Goal: Book appointment/travel/reservation

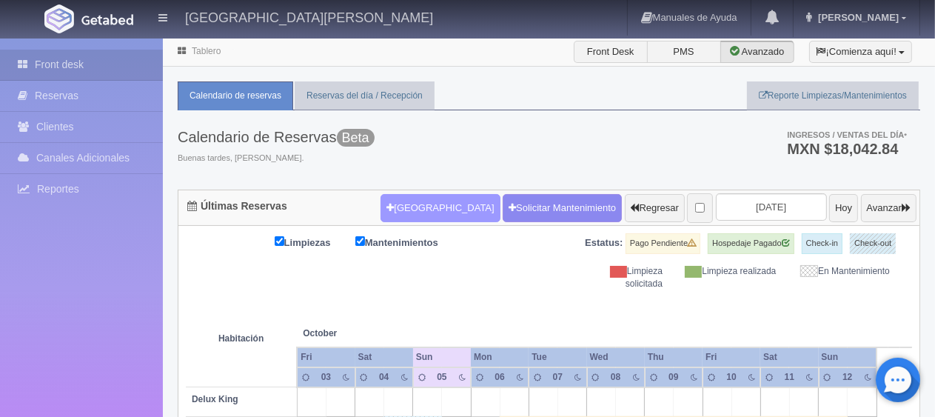
click at [397, 206] on button "[GEOGRAPHIC_DATA]" at bounding box center [439, 208] width 119 height 28
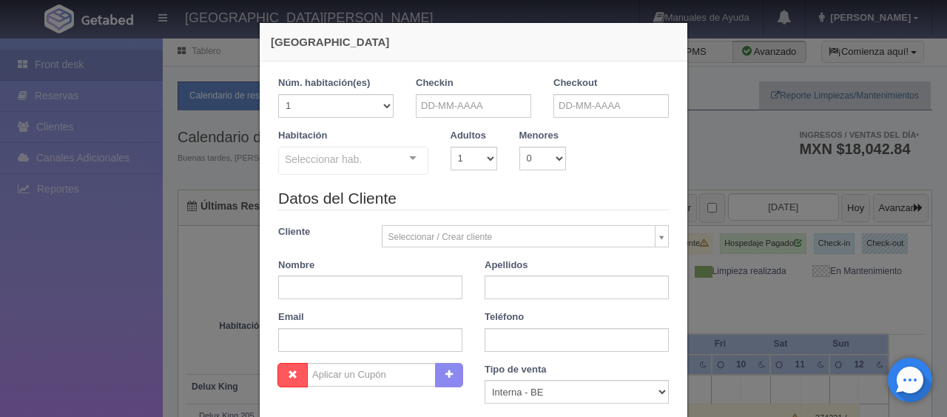
checkbox input "false"
click at [437, 110] on input "text" at bounding box center [473, 106] width 115 height 24
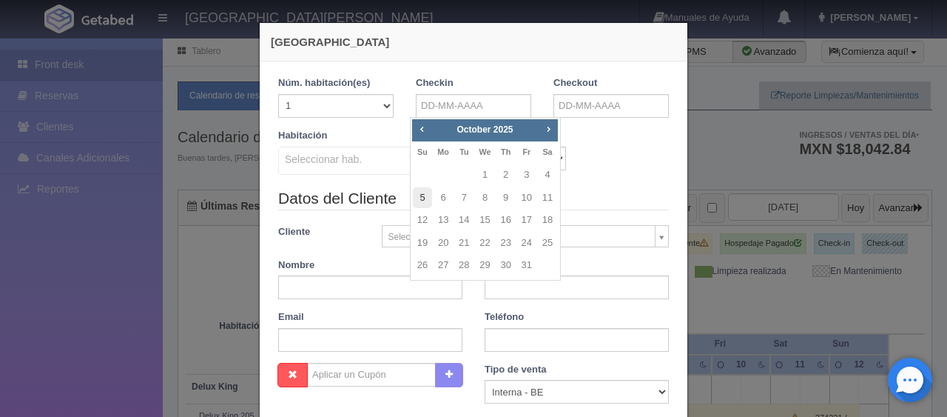
click at [426, 200] on link "5" at bounding box center [422, 197] width 19 height 21
type input "05-10-2025"
checkbox input "false"
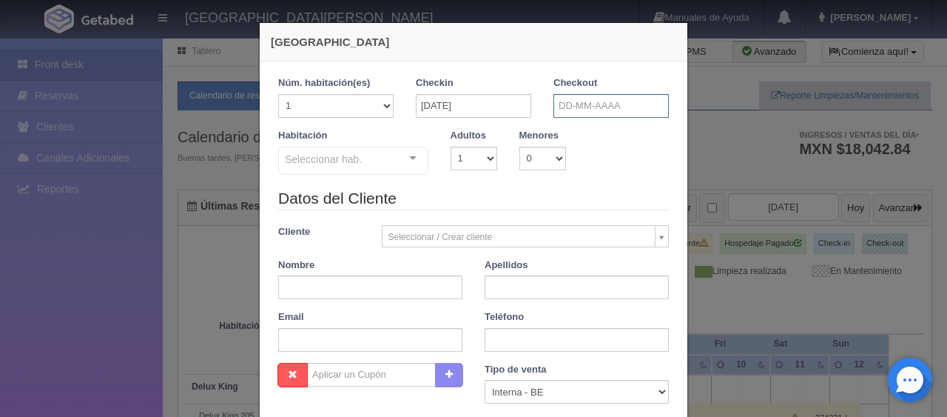
click at [556, 114] on input "text" at bounding box center [611, 106] width 115 height 24
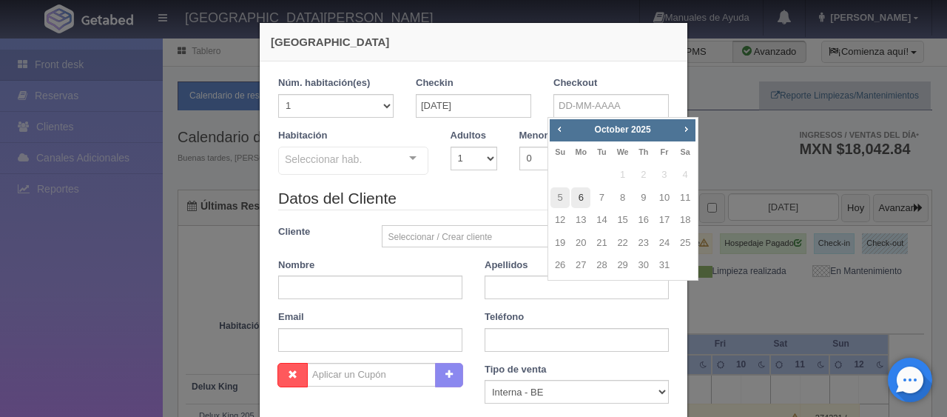
click at [584, 197] on link "6" at bounding box center [580, 197] width 19 height 21
type input "06-10-2025"
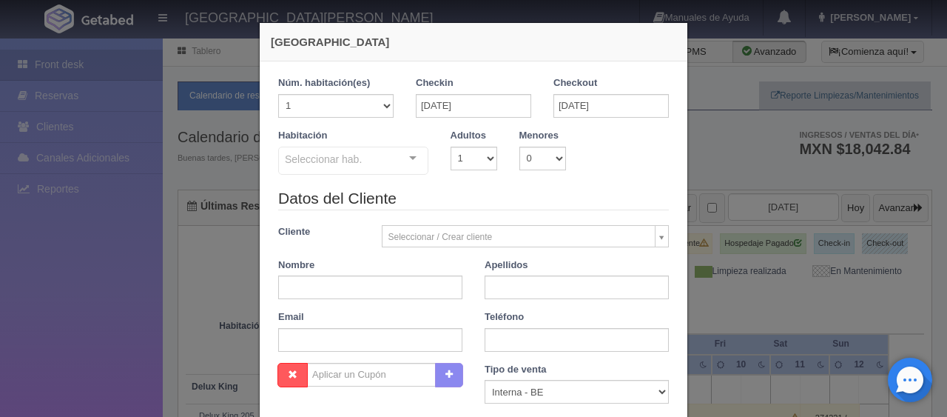
checkbox input "false"
paste input "ERICK VEGA"
drag, startPoint x: 311, startPoint y: 286, endPoint x: 343, endPoint y: 286, distance: 32.6
click at [343, 286] on input "ERICK VEGA" at bounding box center [370, 287] width 184 height 24
type input "ERICK VEGA"
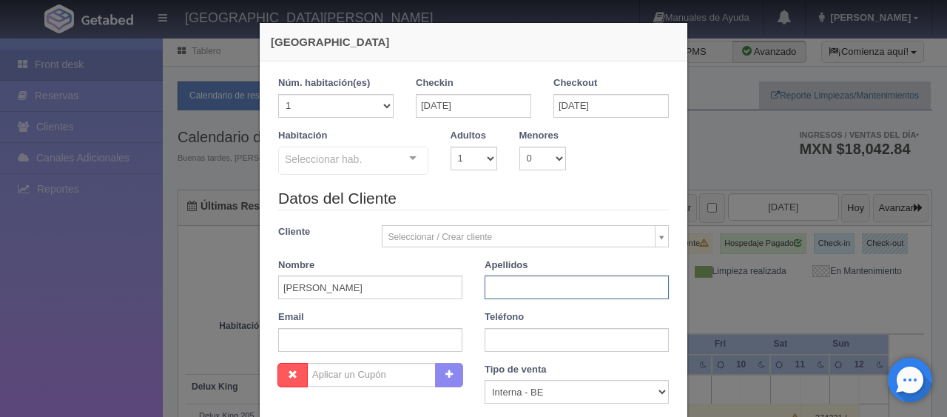
click at [528, 281] on input "text" at bounding box center [577, 287] width 184 height 24
paste input "VEGA"
type input "VEGA"
click at [397, 276] on input "ERICK VEGA" at bounding box center [370, 287] width 184 height 24
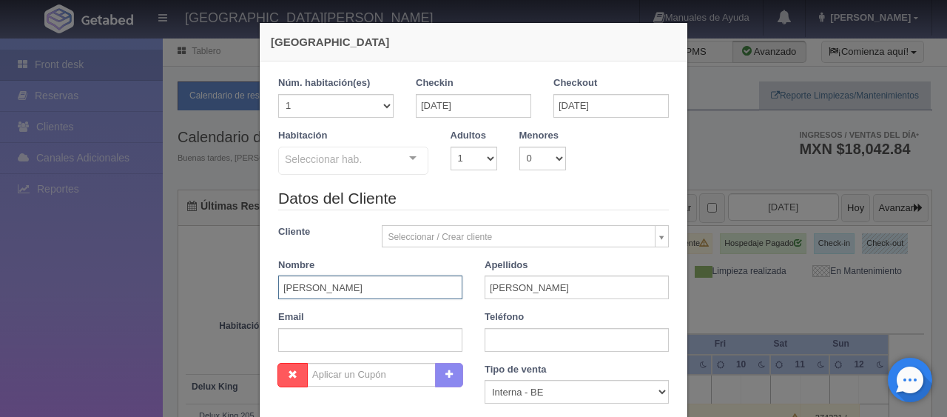
type input "ERICK"
click at [503, 400] on select "Correo Electronico Interna - BE Llamada OTA Externa Otro WALK IN" at bounding box center [577, 392] width 184 height 24
select select "extota"
click at [485, 380] on select "Correo Electronico Interna - BE Llamada OTA Externa Otro WALK IN" at bounding box center [577, 392] width 184 height 24
click at [515, 337] on input "text" at bounding box center [577, 340] width 184 height 24
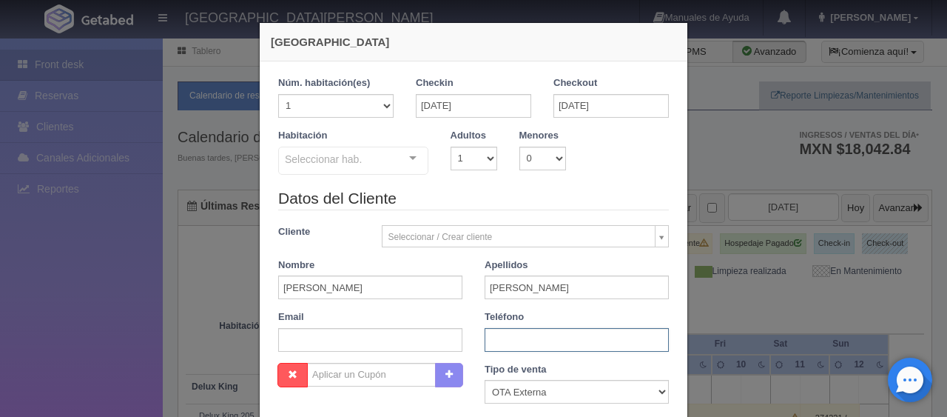
paste input "1 8187471900"
type input "1 8187471900"
click at [293, 350] on input "text" at bounding box center [370, 340] width 184 height 24
paste input "k52qhger8i@m.expediapartnercentral.com"
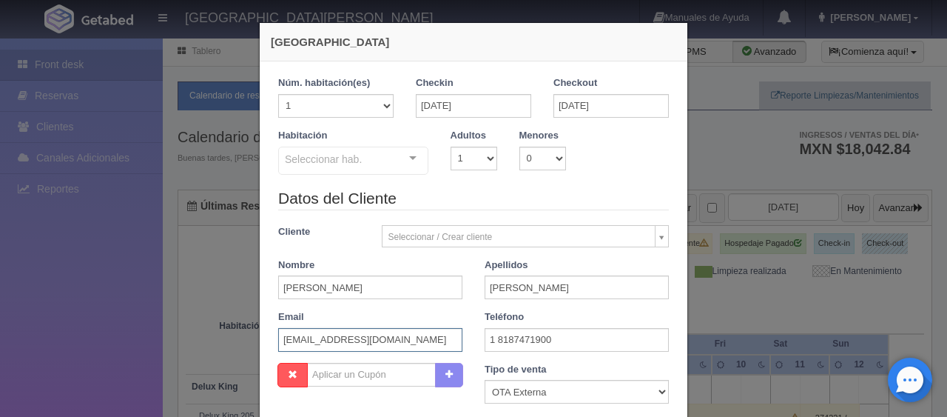
scroll to position [0, 7]
type input "k52qhger8i@m.expediapartnercentral.com"
click at [461, 164] on select "1 2 3 4 5 6 7 8 9 10" at bounding box center [474, 159] width 47 height 24
select select "2"
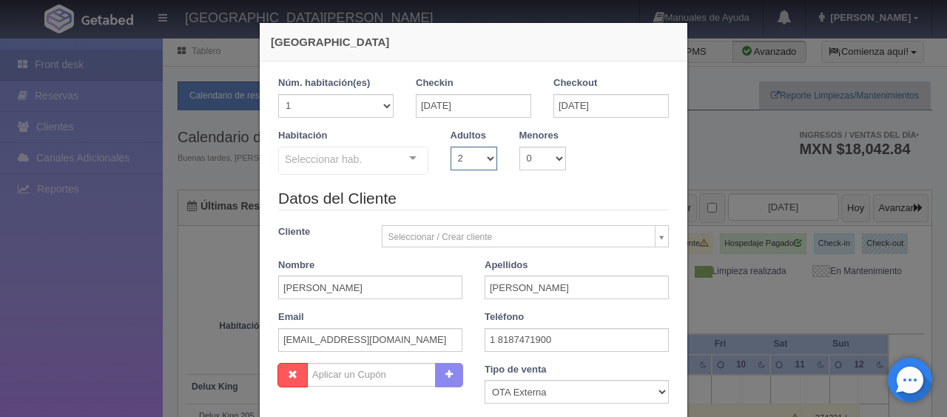
click at [451, 147] on select "1 2 3 4 5 6 7 8 9 10" at bounding box center [474, 159] width 47 height 24
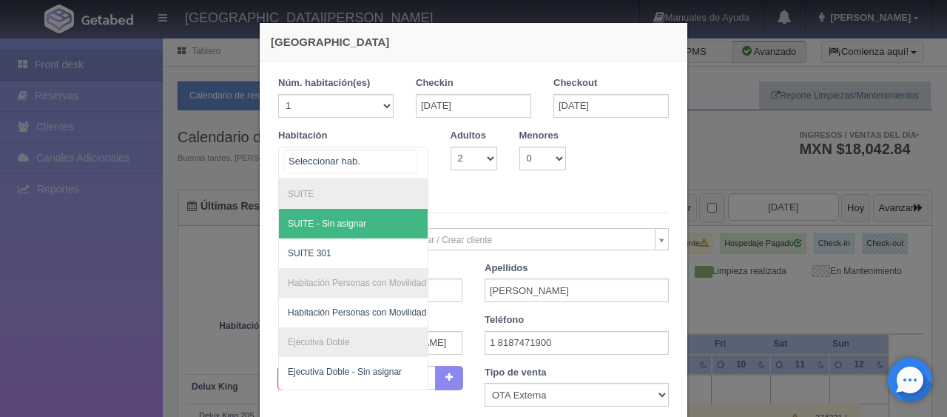
click at [369, 163] on div at bounding box center [353, 163] width 150 height 33
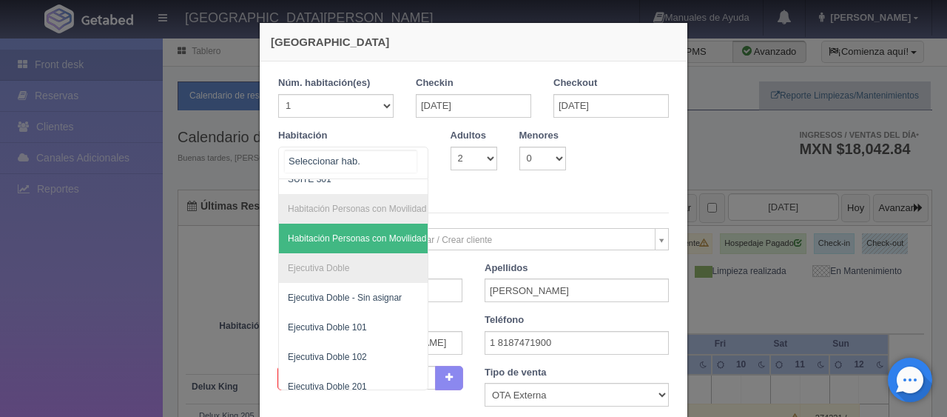
scroll to position [148, 0]
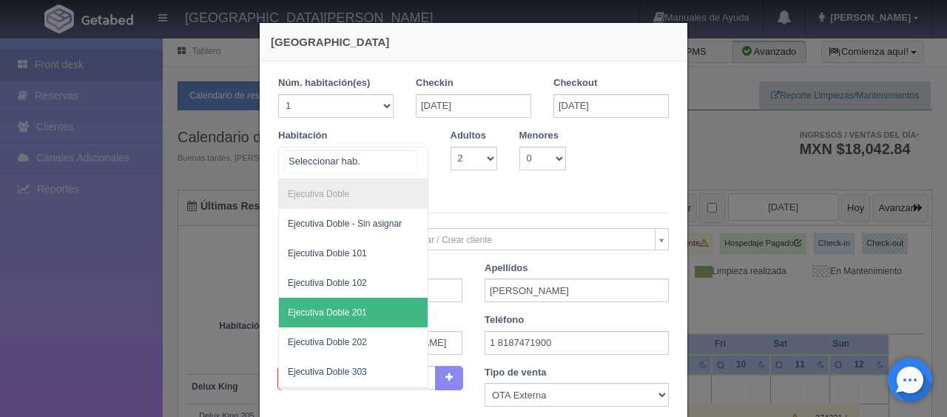
click at [363, 311] on span "Ejecutiva Doble 201" at bounding box center [403, 313] width 249 height 30
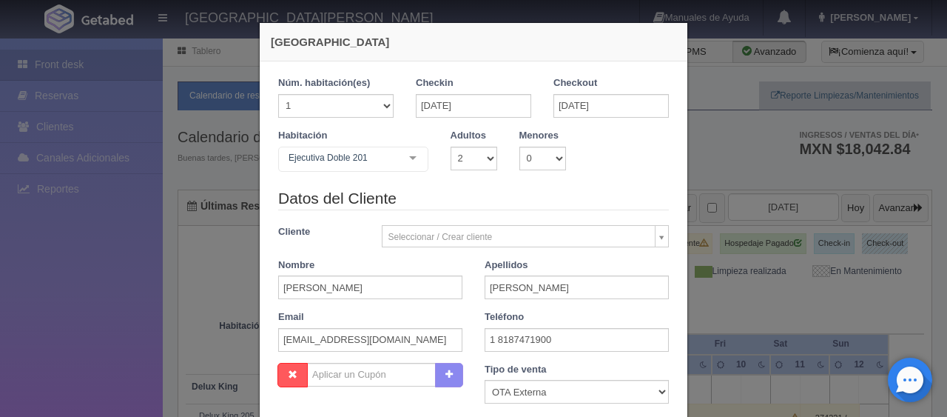
checkbox input "false"
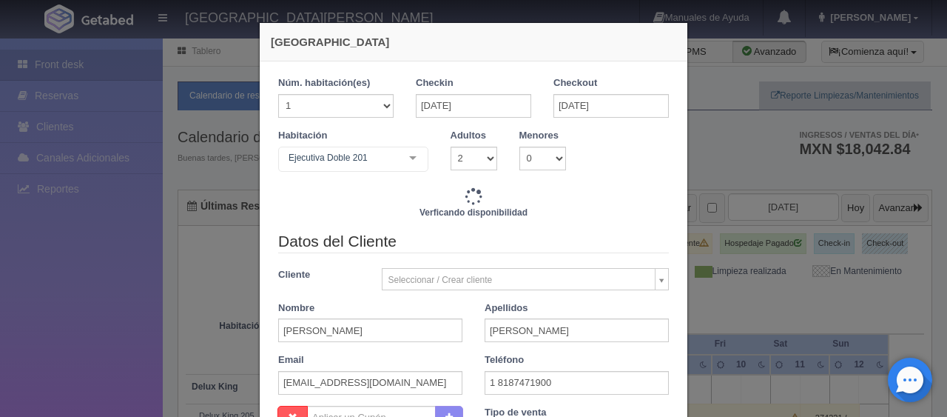
type input "1549.00"
checkbox input "false"
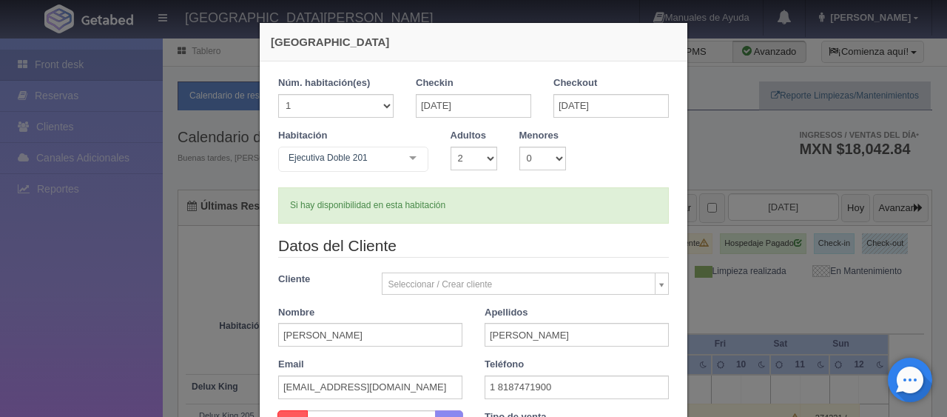
click at [392, 162] on div "Ejecutiva Doble 201 SUITE SUITE - Sin asignar SUITE 301 Habitación Personas con…" at bounding box center [353, 162] width 150 height 30
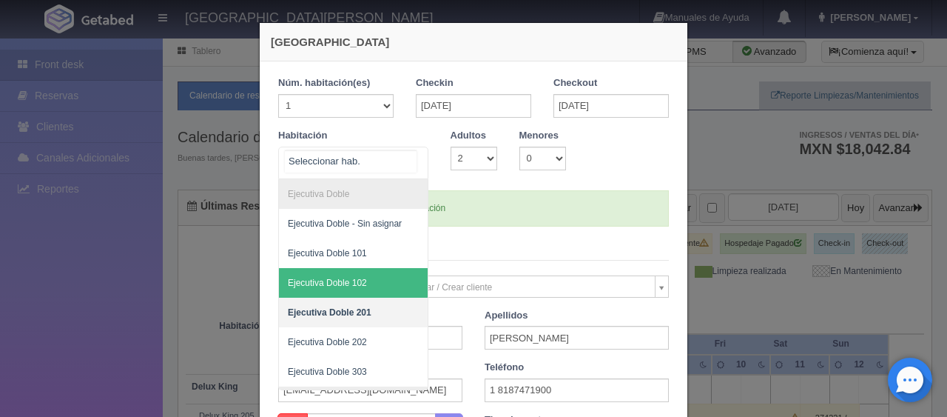
click at [364, 277] on span "Ejecutiva Doble 102" at bounding box center [403, 283] width 249 height 30
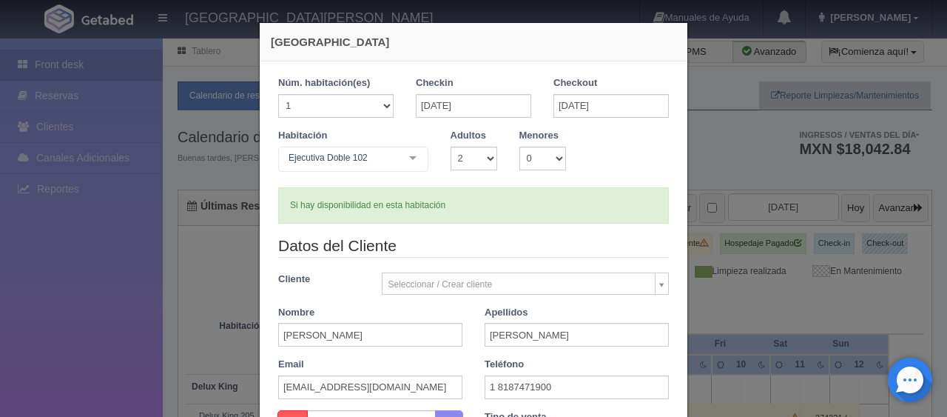
checkbox input "false"
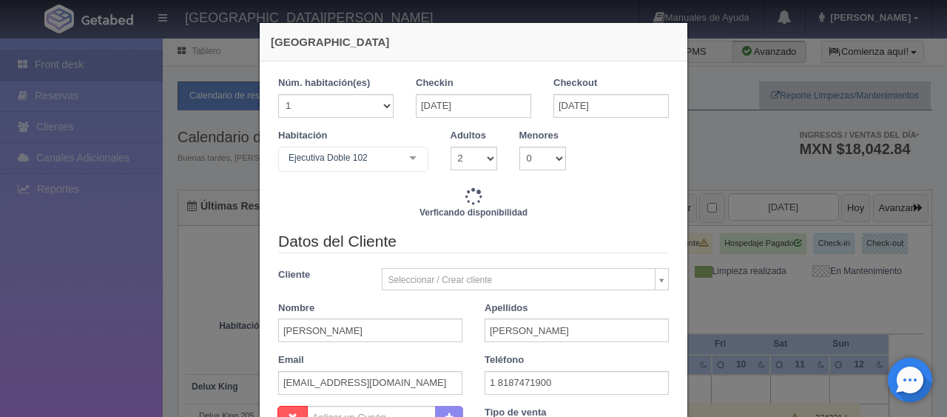
type input "1549.00"
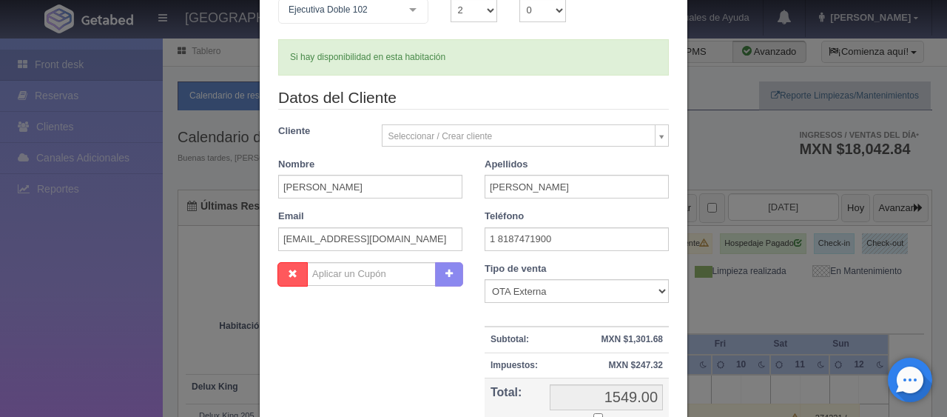
scroll to position [296, 0]
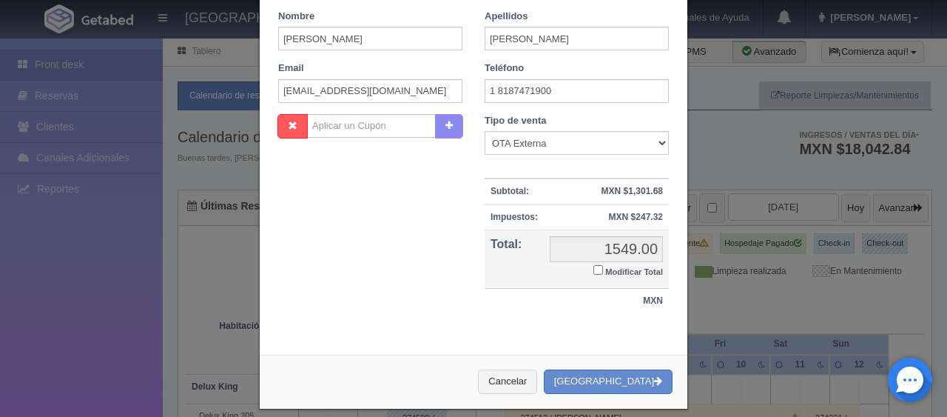
click at [594, 267] on input "Modificar Total" at bounding box center [599, 270] width 10 height 10
checkbox input "true"
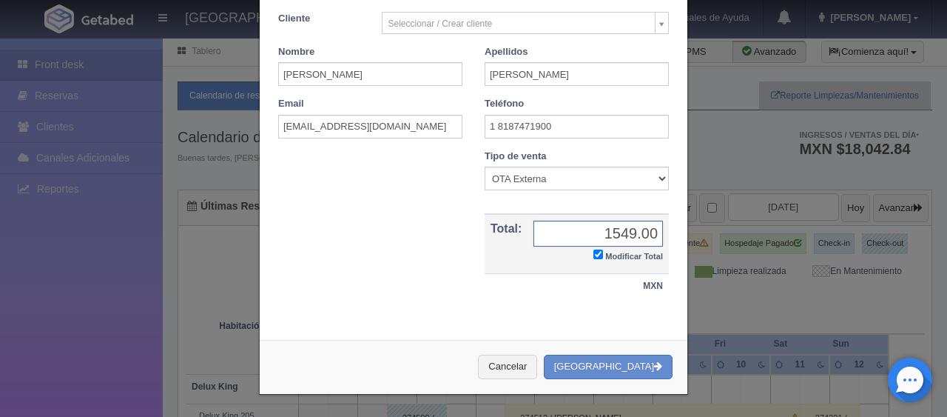
scroll to position [258, 0]
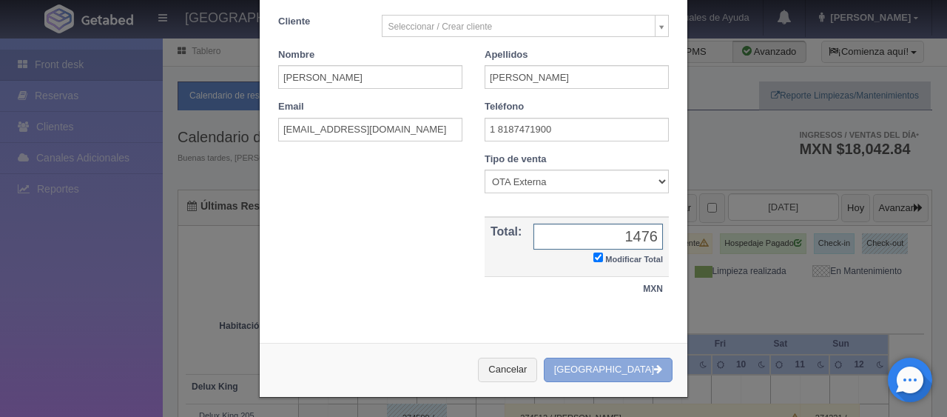
type input "1476"
click at [586, 357] on button "[GEOGRAPHIC_DATA]" at bounding box center [608, 369] width 129 height 24
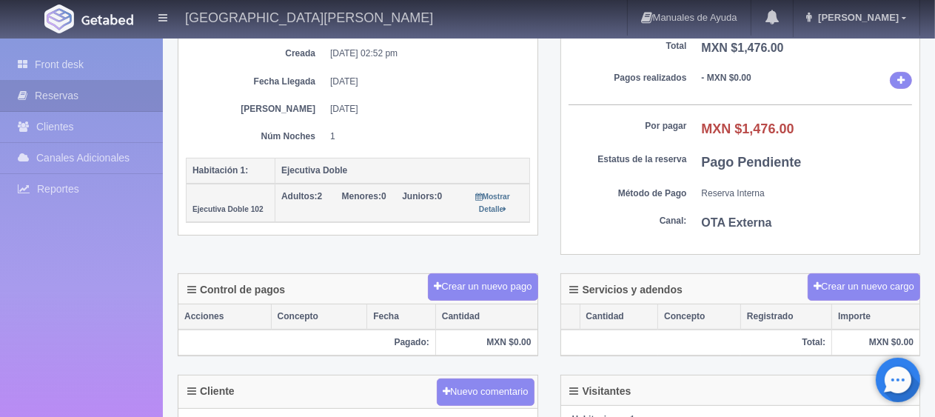
scroll to position [370, 0]
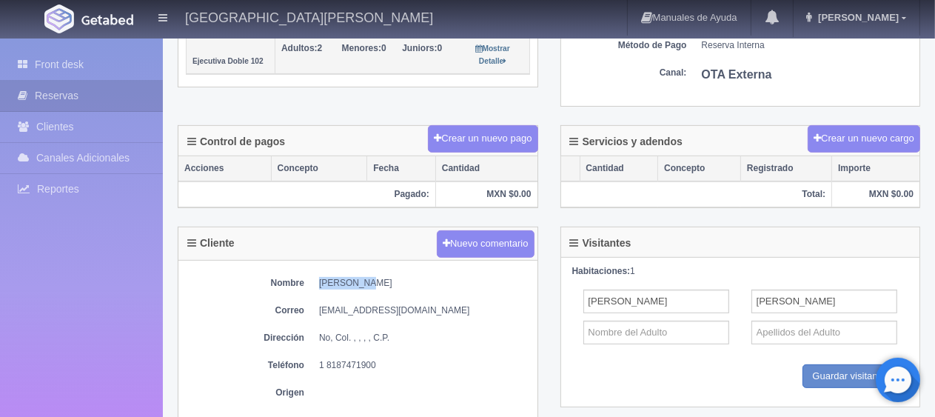
drag, startPoint x: 317, startPoint y: 275, endPoint x: 424, endPoint y: 270, distance: 107.4
click at [424, 270] on div "Nombre [PERSON_NAME] Correo [EMAIL_ADDRESS][DOMAIN_NAME] Dirección No, Col. , ,…" at bounding box center [357, 341] width 359 height 161
copy dd "[PERSON_NAME]"
drag, startPoint x: 309, startPoint y: 365, endPoint x: 414, endPoint y: 361, distance: 105.9
click at [414, 361] on dl "Teléfono 1 8187471900" at bounding box center [358, 365] width 344 height 13
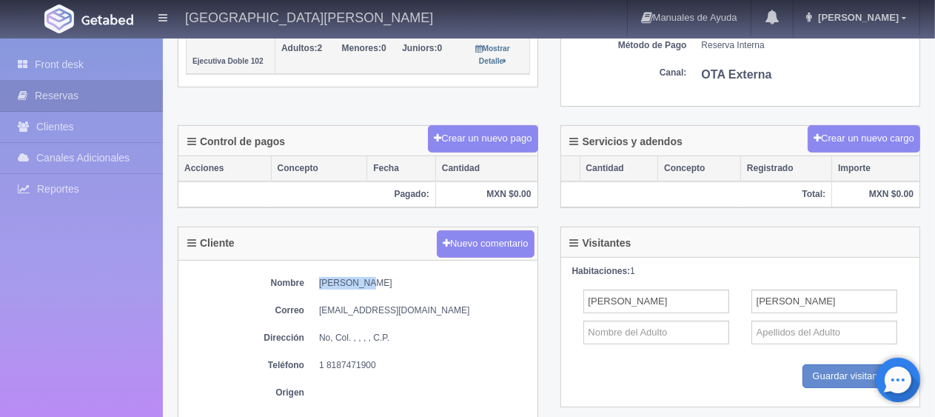
copy dd "1 8187471900"
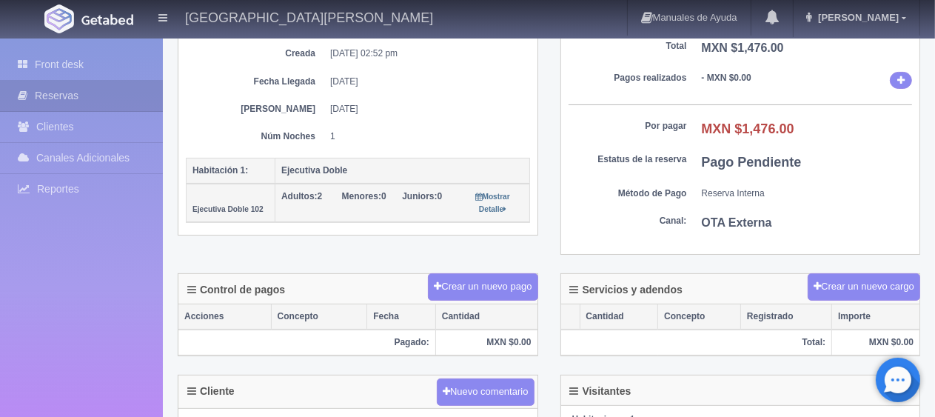
click at [517, 132] on dd "1" at bounding box center [424, 136] width 189 height 13
click at [132, 66] on link "Front desk" at bounding box center [81, 65] width 163 height 30
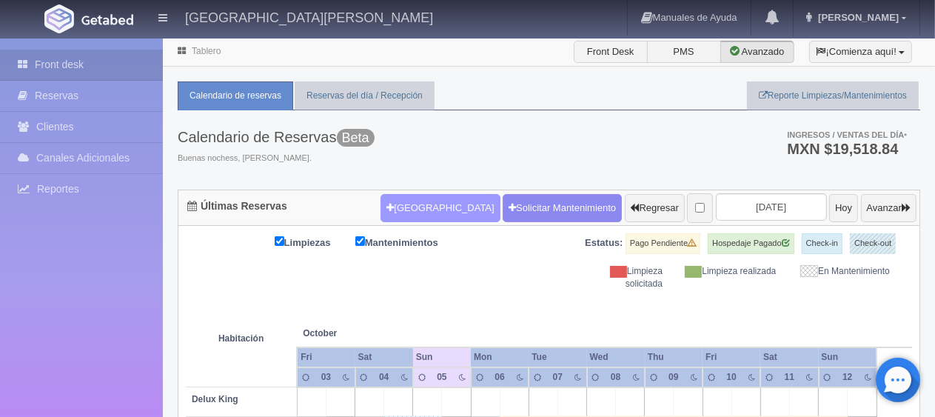
click at [394, 203] on button "[GEOGRAPHIC_DATA]" at bounding box center [439, 208] width 119 height 28
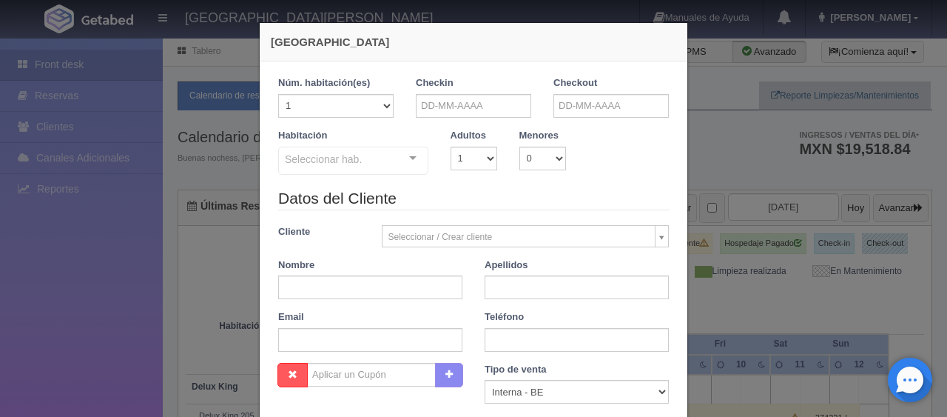
checkbox input "false"
click at [434, 98] on input "text" at bounding box center [473, 106] width 115 height 24
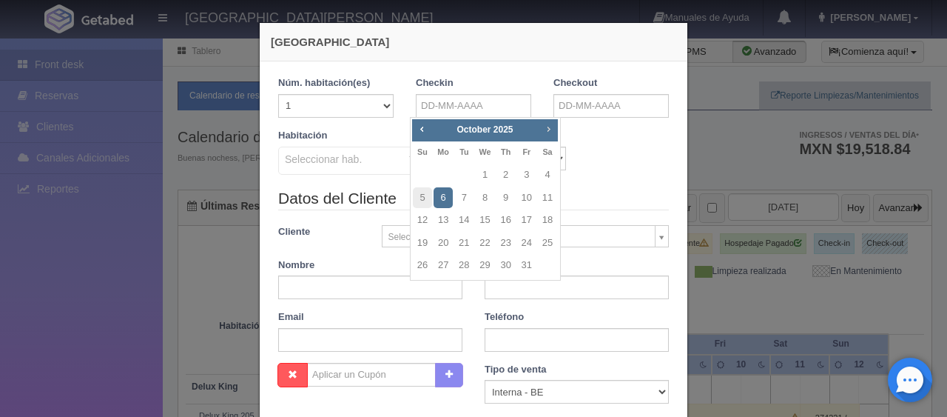
click at [545, 128] on span "Next" at bounding box center [549, 129] width 12 height 12
click at [499, 195] on link "6" at bounding box center [506, 197] width 19 height 21
type input "06-11-2025"
checkbox input "false"
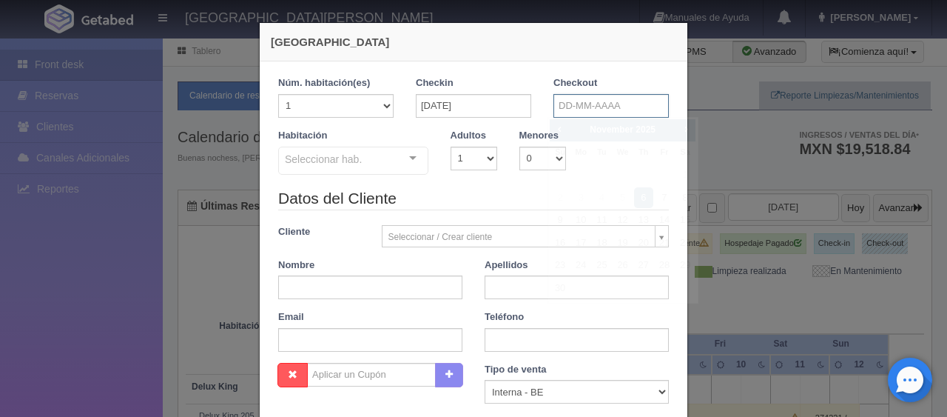
click at [558, 105] on input "text" at bounding box center [611, 106] width 115 height 24
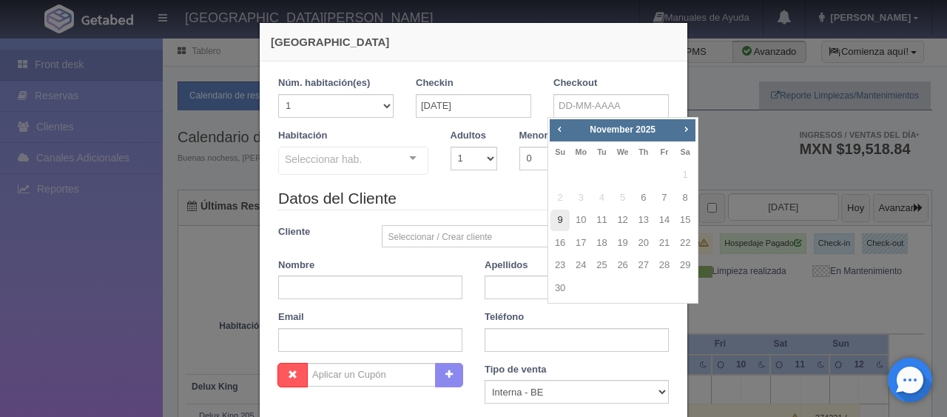
click at [560, 221] on link "9" at bounding box center [560, 219] width 19 height 21
type input "09-11-2025"
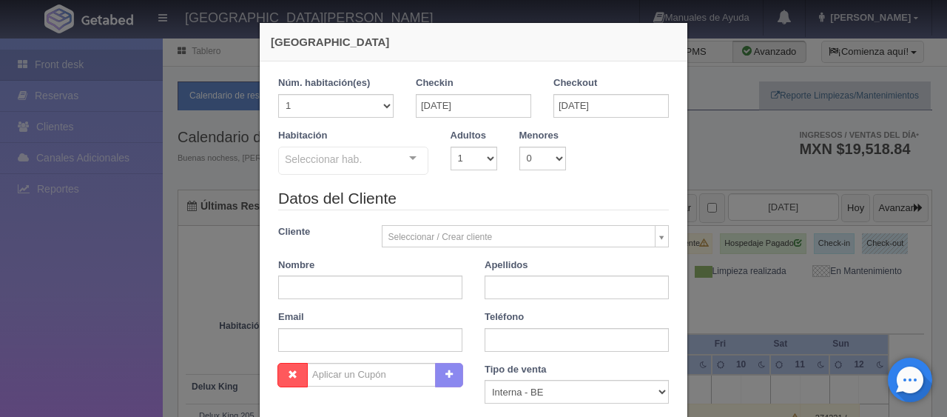
checkbox input "false"
click at [543, 391] on select "Correo Electronico Interna - BE Llamada OTA Externa Otro WALK IN" at bounding box center [577, 392] width 184 height 24
select select "extota"
click at [485, 380] on select "Correo Electronico Interna - BE Llamada OTA Externa Otro WALK IN" at bounding box center [577, 392] width 184 height 24
click at [352, 289] on input "text" at bounding box center [370, 287] width 184 height 24
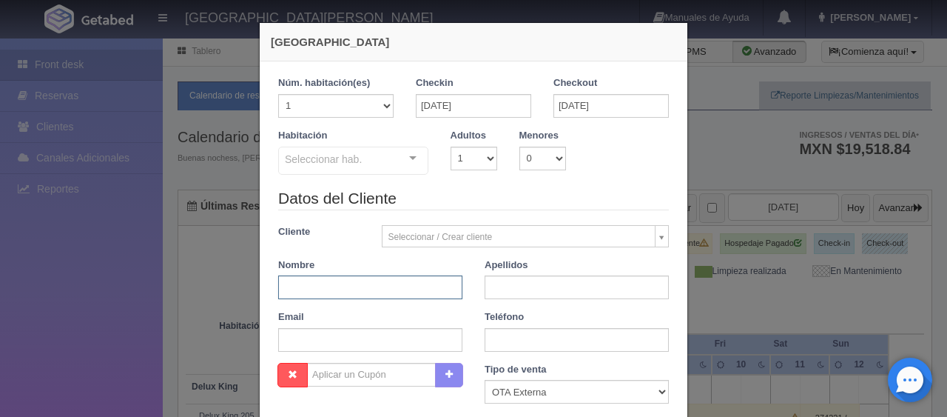
paste input "Erick Espronceda"
drag, startPoint x: 307, startPoint y: 286, endPoint x: 367, endPoint y: 283, distance: 60.0
click at [367, 283] on input "Erick Espronceda" at bounding box center [370, 287] width 184 height 24
type input "Erick Espronceda"
click at [511, 290] on input "text" at bounding box center [577, 287] width 184 height 24
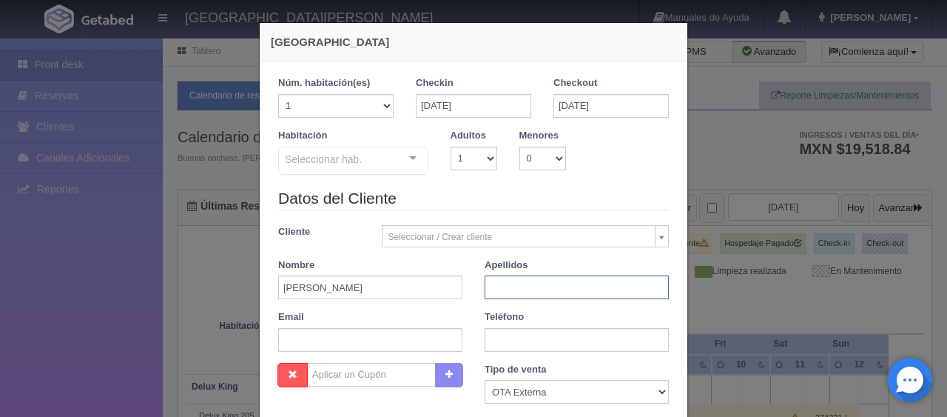
paste input "Espronceda"
type input "Espronceda"
click at [453, 283] on input "Erick Espronceda" at bounding box center [370, 287] width 184 height 24
type input "Erick"
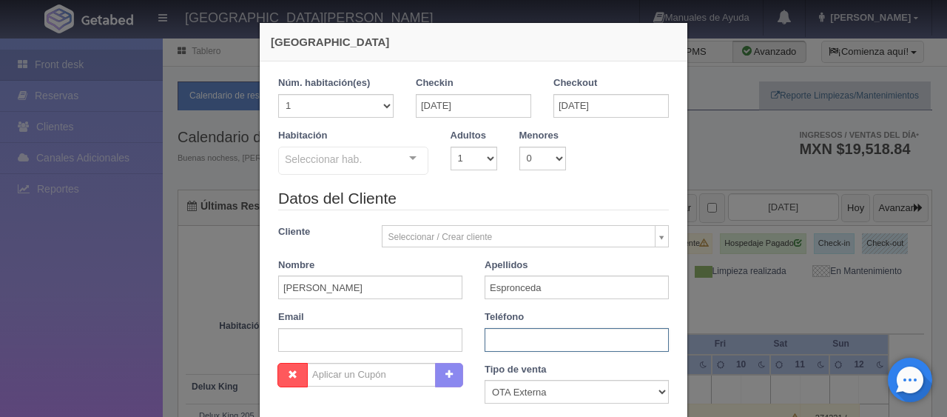
click at [518, 340] on input "text" at bounding box center [577, 340] width 184 height 24
paste input "52 (811) 0024953"
type input "52 (811) 0024953"
click at [355, 344] on input "text" at bounding box center [370, 340] width 184 height 24
paste input "cxv25275rh@m.expediapartnercentral.com"
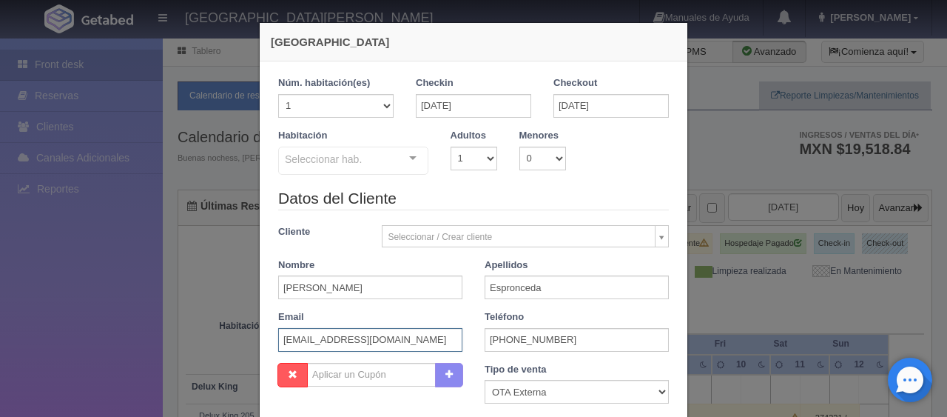
scroll to position [0, 9]
type input "cxv25275rh@m.expediapartnercentral.com"
click at [397, 158] on div "Seleccionar hab. SUITE SUITE - Sin asignar Habitación Personas con Movilidad Re…" at bounding box center [353, 162] width 150 height 30
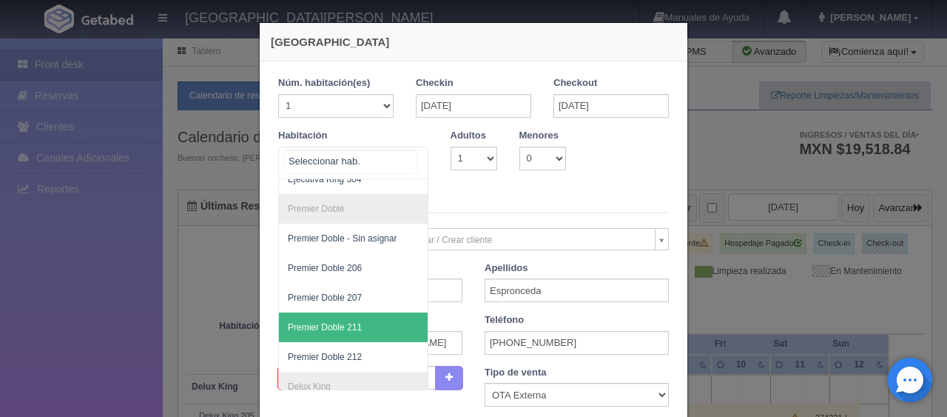
scroll to position [296, 0]
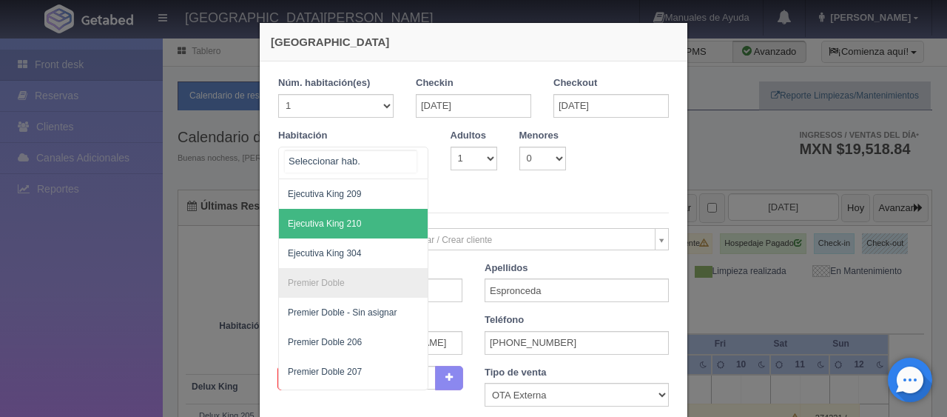
click at [340, 226] on span "Ejecutiva King 210" at bounding box center [324, 223] width 73 height 10
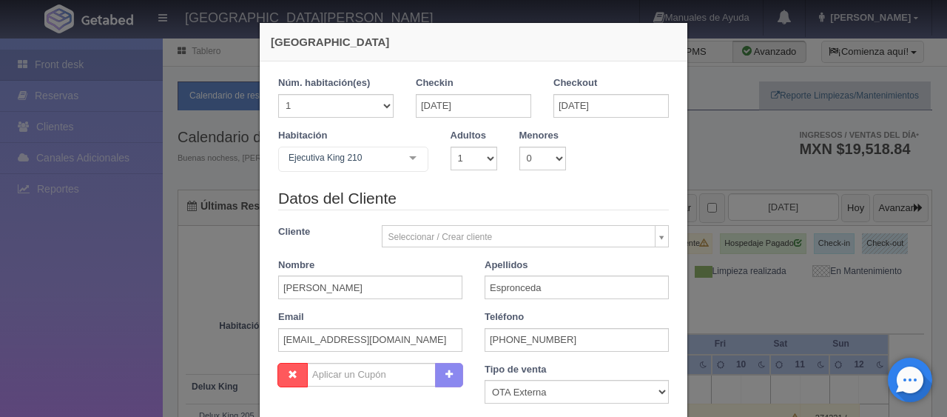
checkbox input "false"
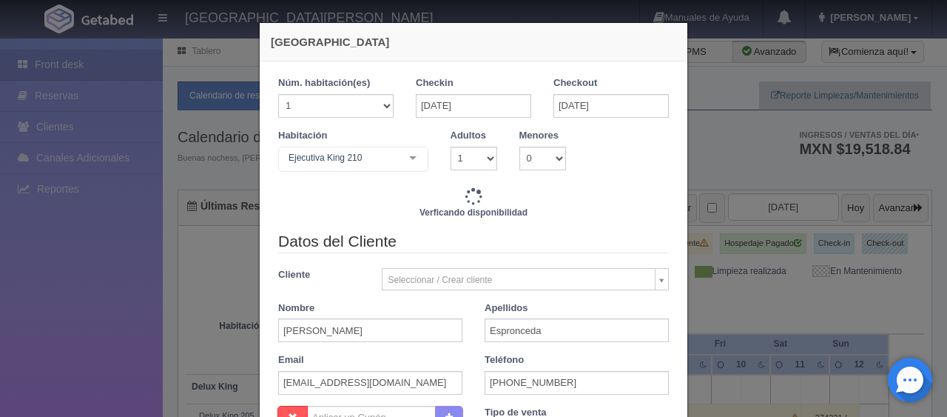
type input "3897.00"
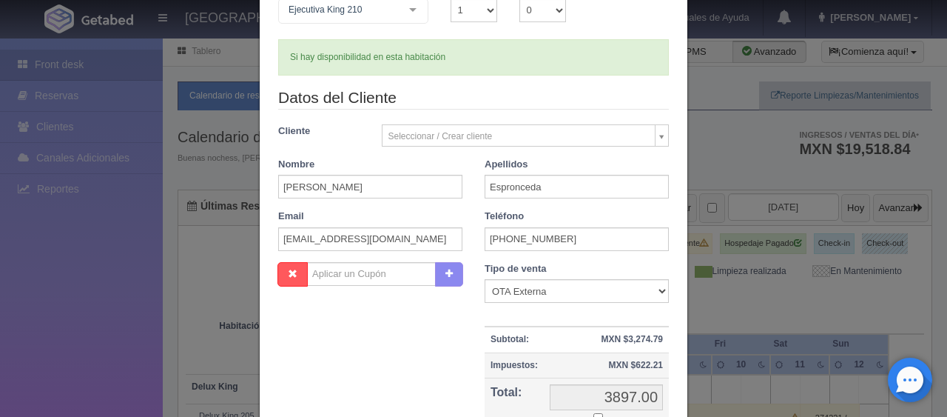
scroll to position [222, 0]
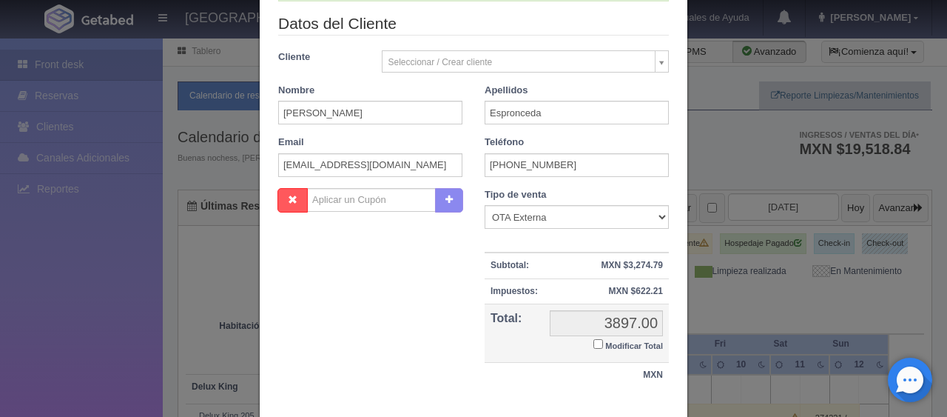
click at [594, 344] on input "Modificar Total" at bounding box center [599, 344] width 10 height 10
checkbox input "true"
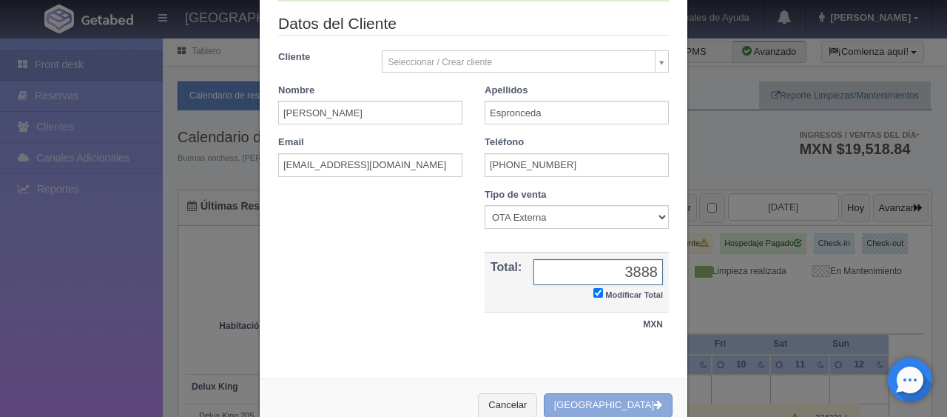
type input "3888"
click at [613, 410] on button "[GEOGRAPHIC_DATA]" at bounding box center [608, 405] width 129 height 24
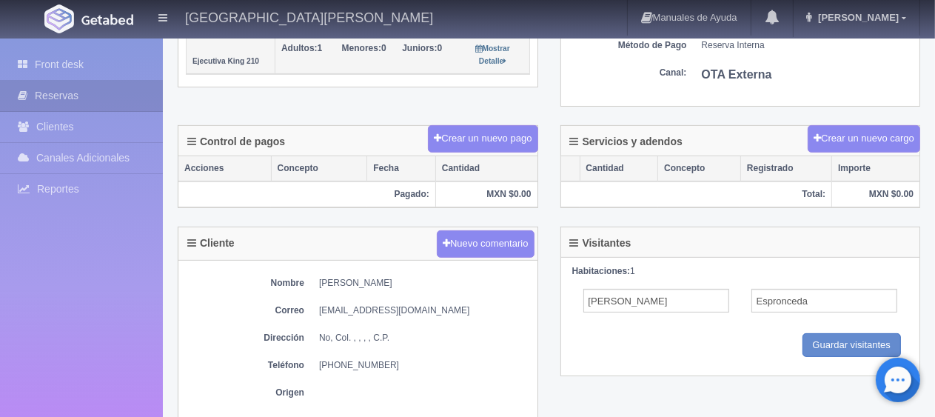
scroll to position [518, 0]
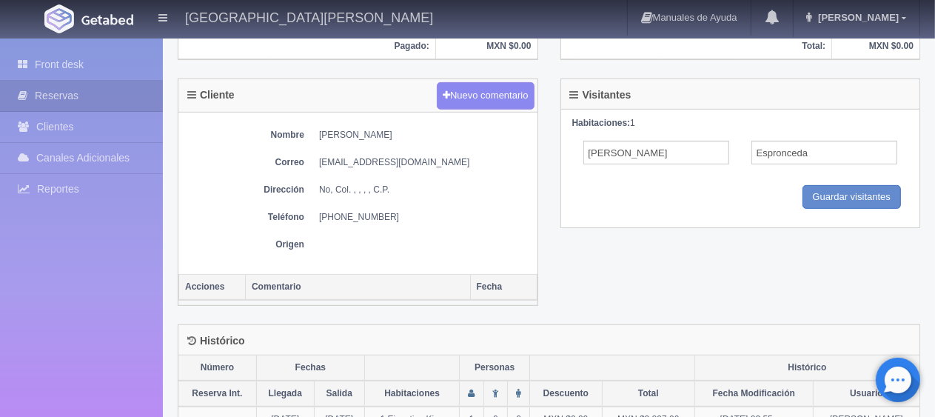
drag, startPoint x: 315, startPoint y: 132, endPoint x: 424, endPoint y: 126, distance: 109.0
click at [424, 129] on dl "Nombre [PERSON_NAME]" at bounding box center [358, 135] width 344 height 13
copy dd "[PERSON_NAME]"
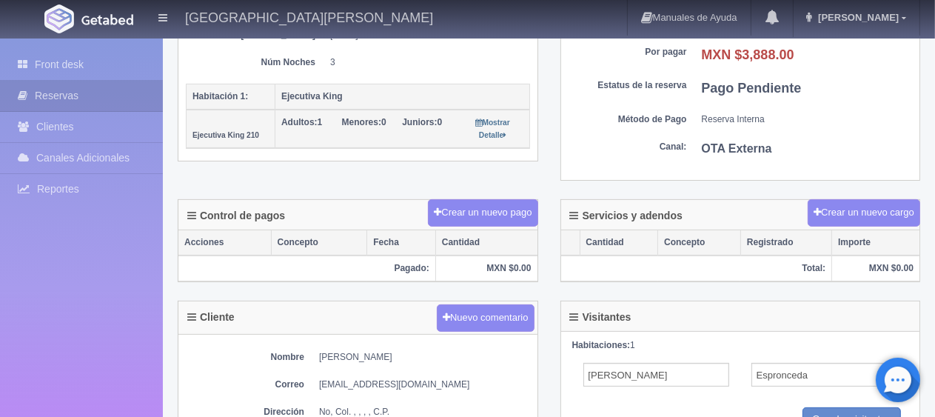
scroll to position [370, 0]
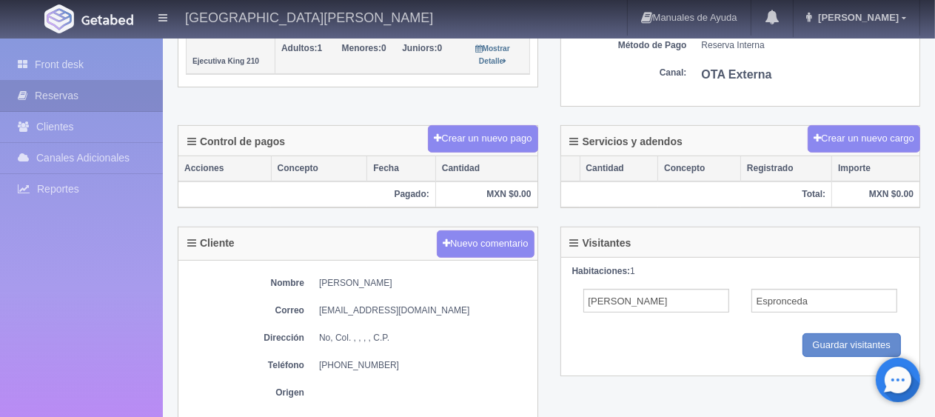
drag, startPoint x: 315, startPoint y: 362, endPoint x: 415, endPoint y: 363, distance: 99.9
click at [415, 363] on dl "Teléfono 52 (811) 0024953" at bounding box center [358, 365] width 344 height 13
copy dd "52 (811) 0024953"
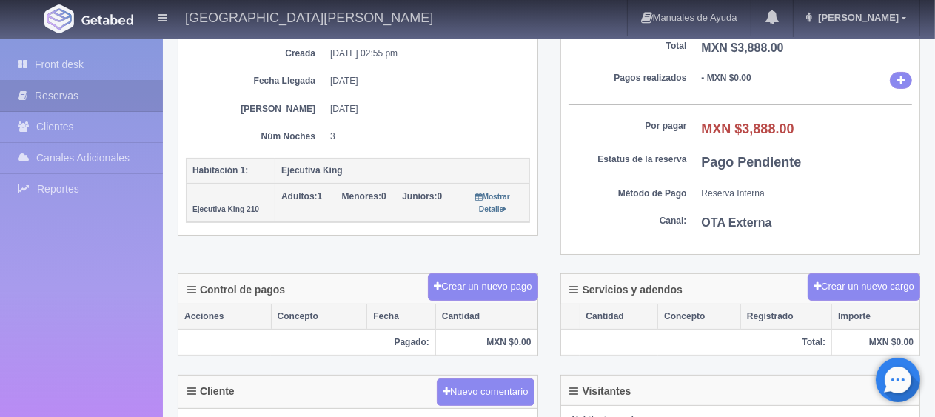
scroll to position [148, 0]
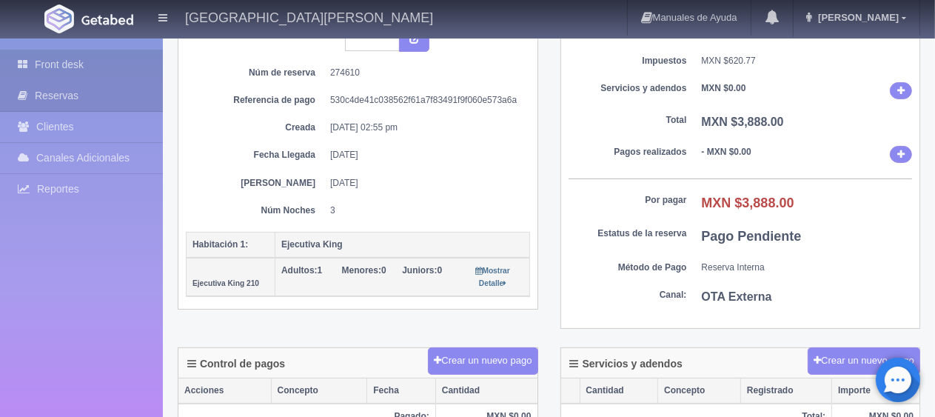
click at [107, 58] on link "Front desk" at bounding box center [81, 65] width 163 height 30
